Goal: Task Accomplishment & Management: Manage account settings

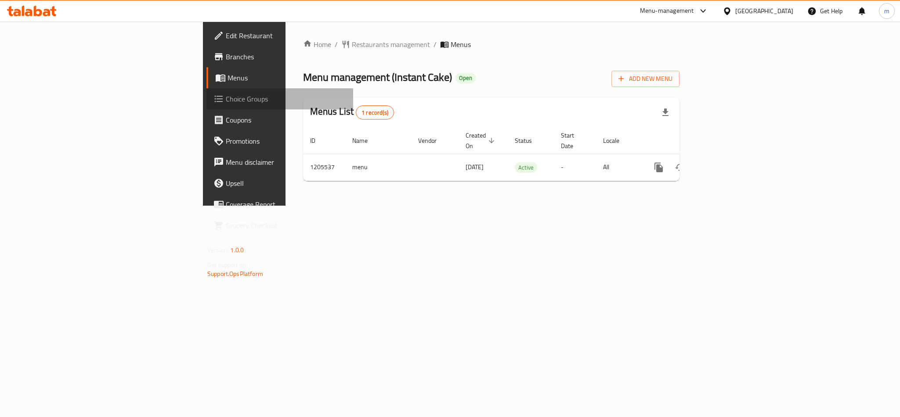
click at [226, 104] on span "Choice Groups" at bounding box center [286, 99] width 120 height 11
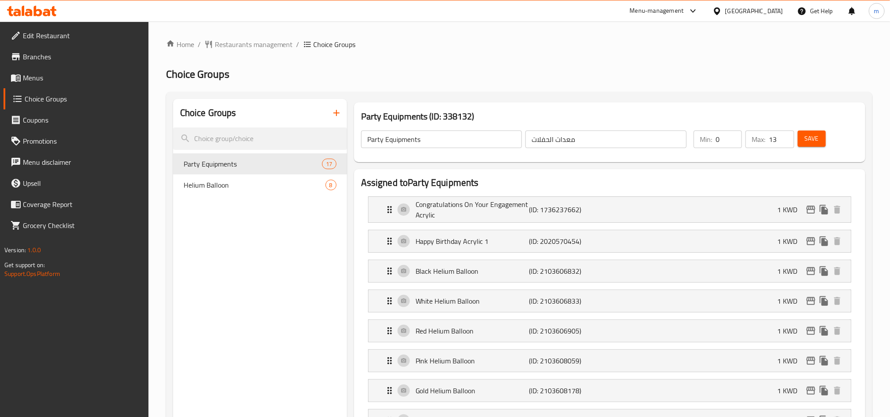
click at [766, 136] on div "Max: 13 ​" at bounding box center [770, 140] width 48 height 18
click at [640, 156] on div "Party Equipments ​ معدات الحفلات ​ Min: 0 ​ Max: 13 ​ Save" at bounding box center [610, 139] width 505 height 39
